Goal: Task Accomplishment & Management: Manage account settings

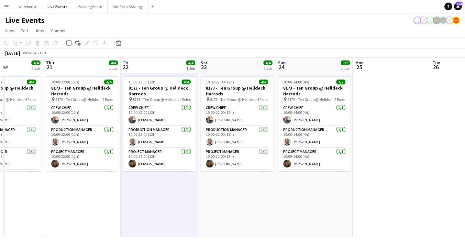
scroll to position [21, 0]
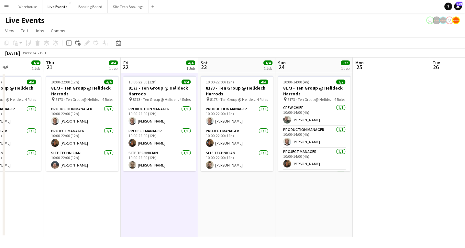
drag, startPoint x: 338, startPoint y: 200, endPoint x: 108, endPoint y: 201, distance: 229.2
click at [63, 205] on app-calendar-viewport "Mon 18 4/4 1 Job Tue 19 4/4 1 Job Wed 20 4/4 1 Job Thu 21 4/4 1 Job Fri 22 4/4 …" at bounding box center [232, 147] width 465 height 179
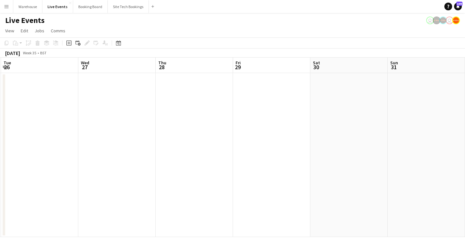
drag, startPoint x: 107, startPoint y: 201, endPoint x: 26, endPoint y: 194, distance: 82.1
click at [29, 197] on app-calendar-viewport "Sat 23 4/4 1 Job Sun 24 7/7 1 Job Mon 25 Tue 26 Wed 27 Thu 28 Fri 29 Sat 30 Sun…" at bounding box center [232, 147] width 465 height 179
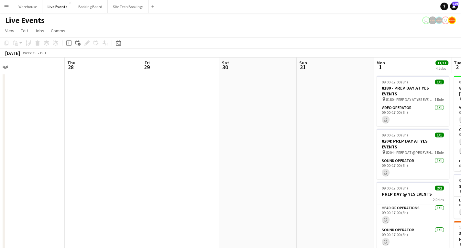
drag, startPoint x: 131, startPoint y: 201, endPoint x: 173, endPoint y: 183, distance: 45.6
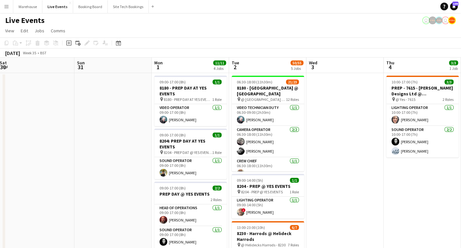
scroll to position [0, 213]
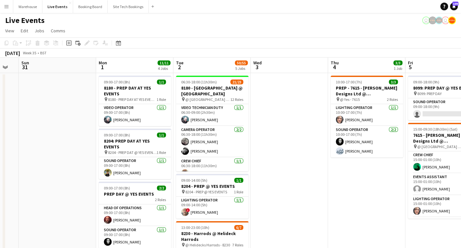
drag, startPoint x: 327, startPoint y: 180, endPoint x: 287, endPoint y: 177, distance: 39.5
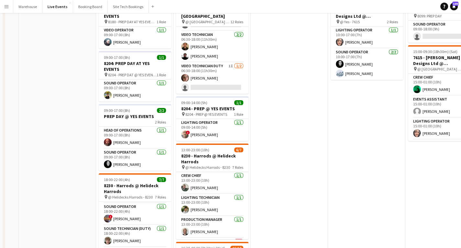
scroll to position [0, 0]
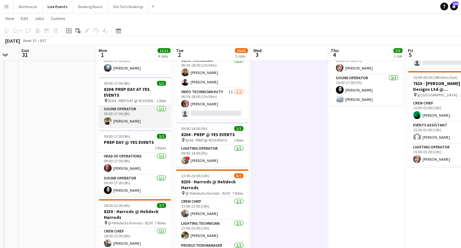
drag, startPoint x: 127, startPoint y: 107, endPoint x: 147, endPoint y: 107, distance: 20.4
click at [127, 107] on app-card-role "Sound Operator [DATE] 09:00-17:00 (8h) [PERSON_NAME]" at bounding box center [135, 116] width 72 height 22
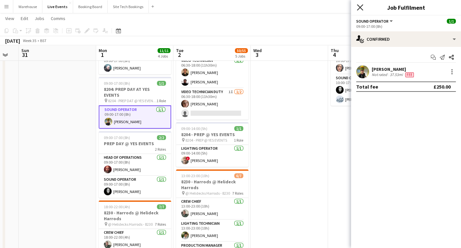
click at [362, 5] on icon at bounding box center [360, 7] width 6 height 6
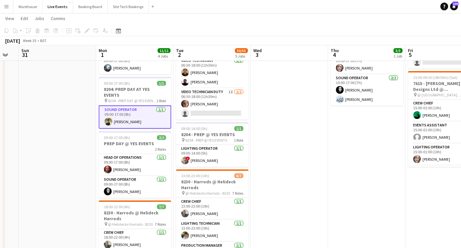
click at [53, 124] on app-date-cell at bounding box center [57, 251] width 77 height 460
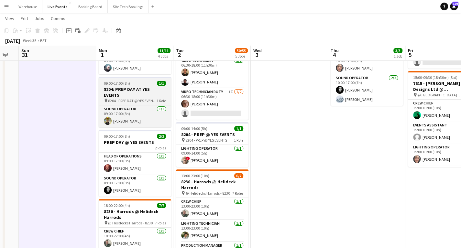
click at [105, 99] on icon "pin" at bounding box center [106, 101] width 4 height 4
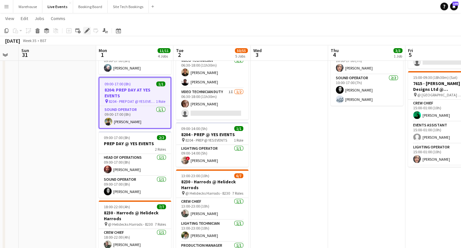
click at [88, 31] on icon at bounding box center [87, 31] width 4 height 4
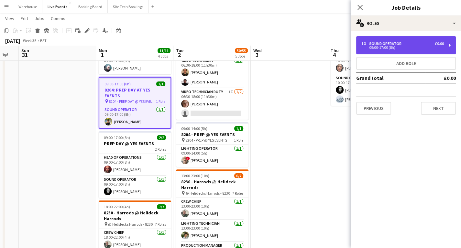
click at [399, 46] on div "09:00-17:00 (8h)" at bounding box center [402, 47] width 82 height 3
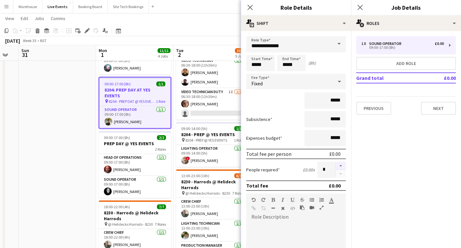
click at [336, 164] on button "button" at bounding box center [340, 166] width 10 height 8
type input "*"
click at [247, 9] on icon "Close pop-in" at bounding box center [250, 7] width 6 height 6
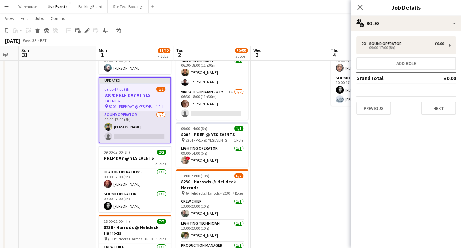
click at [132, 138] on app-card-role "Sound Operator [DATE] 09:00-17:00 (8h) [PERSON_NAME] single-neutral-actions" at bounding box center [134, 126] width 71 height 31
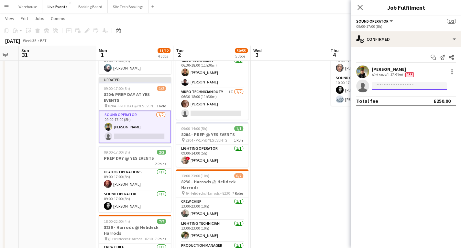
click at [394, 83] on input at bounding box center [408, 86] width 75 height 8
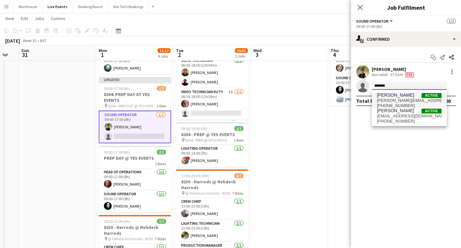
type input "*******"
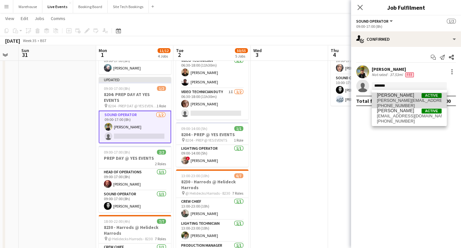
click at [399, 97] on span "[PERSON_NAME]" at bounding box center [395, 94] width 37 height 5
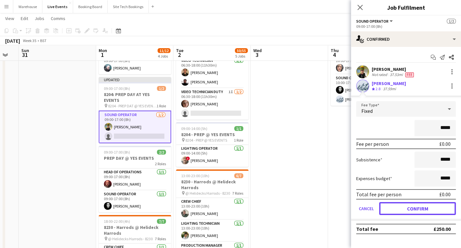
click at [401, 209] on button "Confirm" at bounding box center [417, 208] width 77 height 13
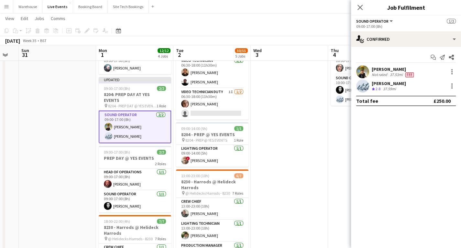
click at [359, 7] on icon at bounding box center [359, 7] width 5 height 5
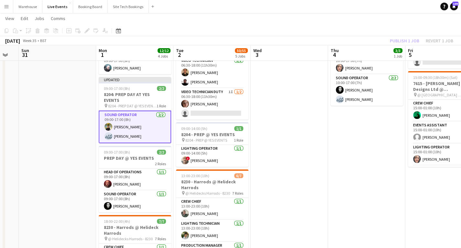
click at [84, 138] on app-date-cell at bounding box center [57, 251] width 77 height 460
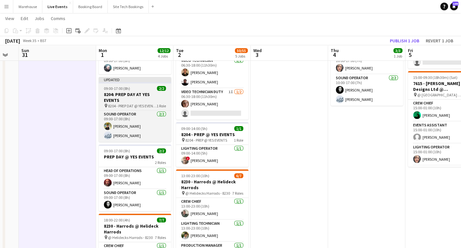
click at [121, 95] on h3 "8204: PREP DAY AT YES EVENTS" at bounding box center [135, 97] width 72 height 12
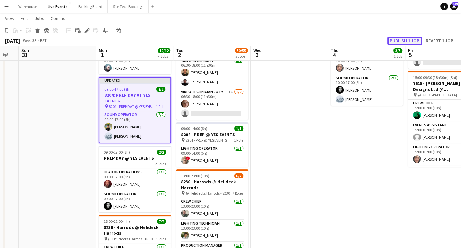
click at [396, 39] on button "Publish 1 job" at bounding box center [404, 41] width 35 height 8
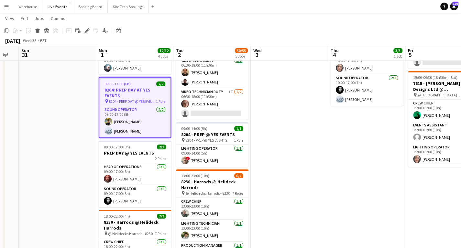
click at [73, 122] on app-date-cell at bounding box center [57, 251] width 77 height 460
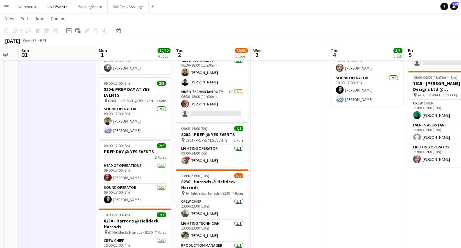
drag, startPoint x: 336, startPoint y: 176, endPoint x: 118, endPoint y: 172, distance: 218.2
click at [127, 173] on app-calendar-viewport "Thu 28 Fri 29 Sat 30 Sun 31 Mon 1 12/12 4 Jobs Tue 2 50/55 5 Jobs Wed 3 Thu 4 3…" at bounding box center [230, 227] width 461 height 507
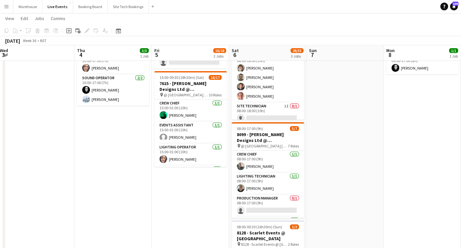
drag, startPoint x: 219, startPoint y: 192, endPoint x: 243, endPoint y: 182, distance: 25.8
click at [116, 190] on app-calendar-viewport "Mon 1 12/12 4 Jobs Tue 2 50/55 5 Jobs Wed 3 Thu 4 3/3 1 Job Fri 5 16/18 2 Jobs …" at bounding box center [230, 227] width 461 height 507
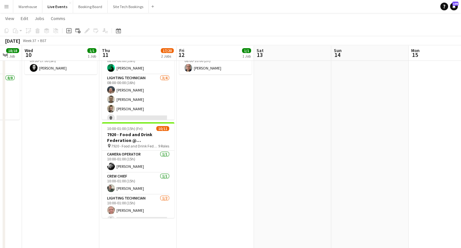
drag, startPoint x: 210, startPoint y: 191, endPoint x: 143, endPoint y: 184, distance: 67.7
click at [114, 188] on app-calendar-viewport "Sun 7 Mon 8 1/1 1 Job Tue 9 18/18 1 Job Wed 10 1/1 1 Job Thu 11 17/20 2 Jobs Fr…" at bounding box center [230, 227] width 461 height 507
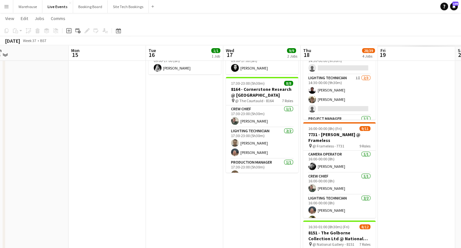
drag, startPoint x: 184, startPoint y: 190, endPoint x: 132, endPoint y: 188, distance: 52.1
click at [90, 190] on app-calendar-viewport "Thu 11 17/20 2 Jobs Fri 12 1/1 1 Job Sat 13 Sun 14 Mon 15 Tue 16 1/1 1 Job Wed …" at bounding box center [230, 227] width 461 height 507
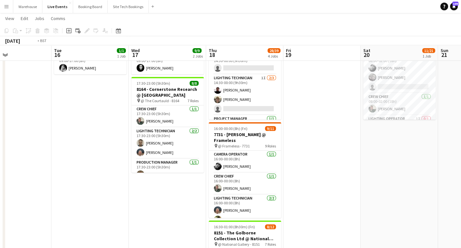
drag, startPoint x: 279, startPoint y: 177, endPoint x: 247, endPoint y: 176, distance: 32.0
click at [247, 177] on app-calendar-viewport "Fri 12 1/1 1 Job Sat 13 Sun 14 Mon 15 Tue 16 1/1 1 Job Wed 17 9/9 2 Jobs Thu 18…" at bounding box center [230, 227] width 461 height 507
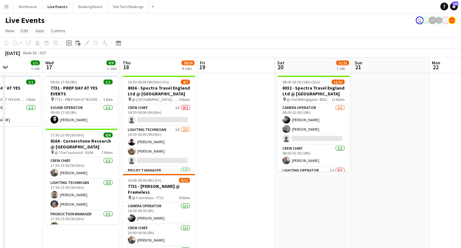
click at [6, 11] on button "Menu" at bounding box center [6, 6] width 13 height 13
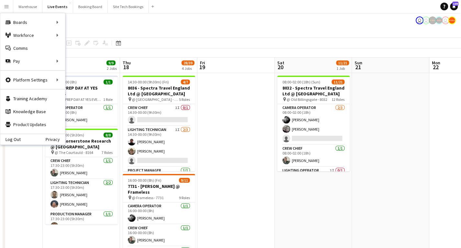
click at [21, 140] on div "Log Out Privacy" at bounding box center [32, 139] width 65 height 11
click at [15, 140] on link "Log Out" at bounding box center [10, 139] width 20 height 5
